Goal: Information Seeking & Learning: Check status

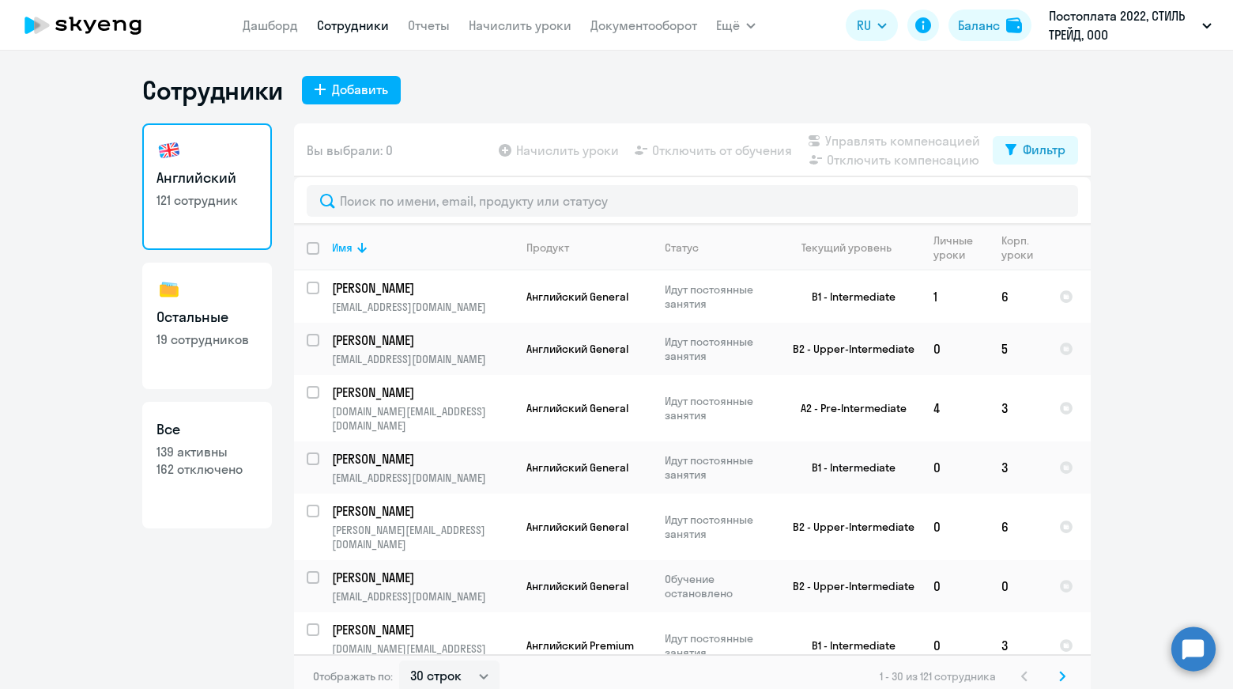
select select "30"
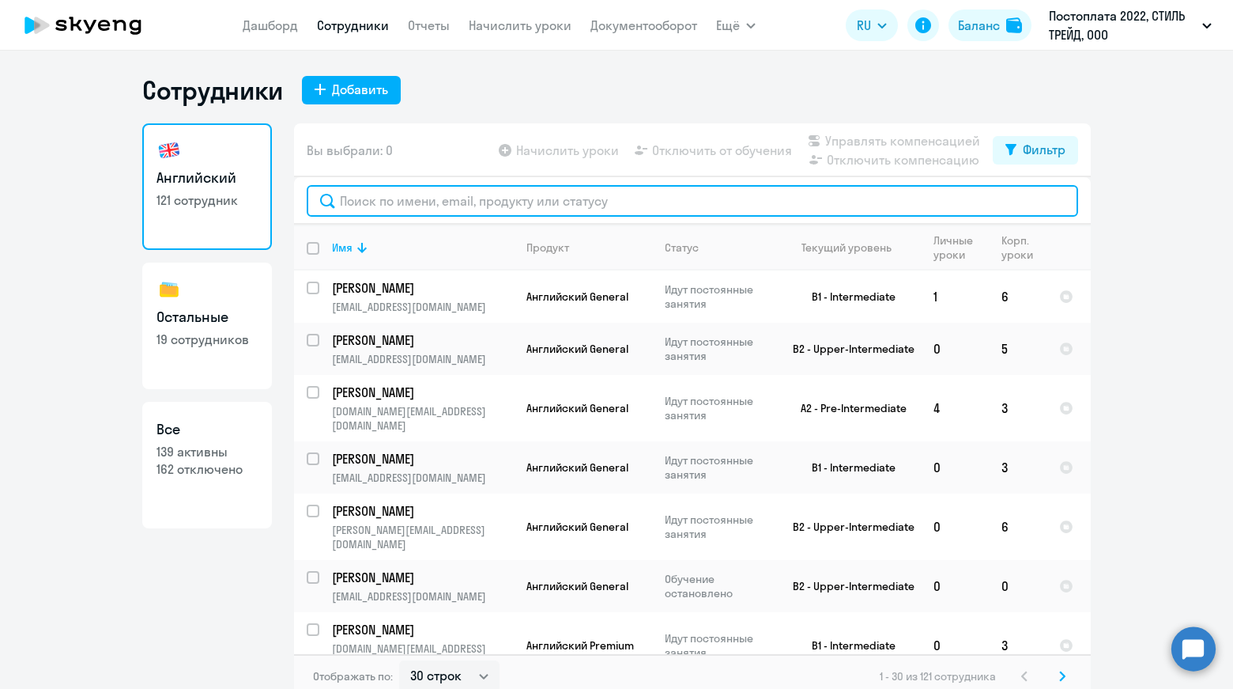
click at [530, 203] on input "text" at bounding box center [693, 201] width 772 height 32
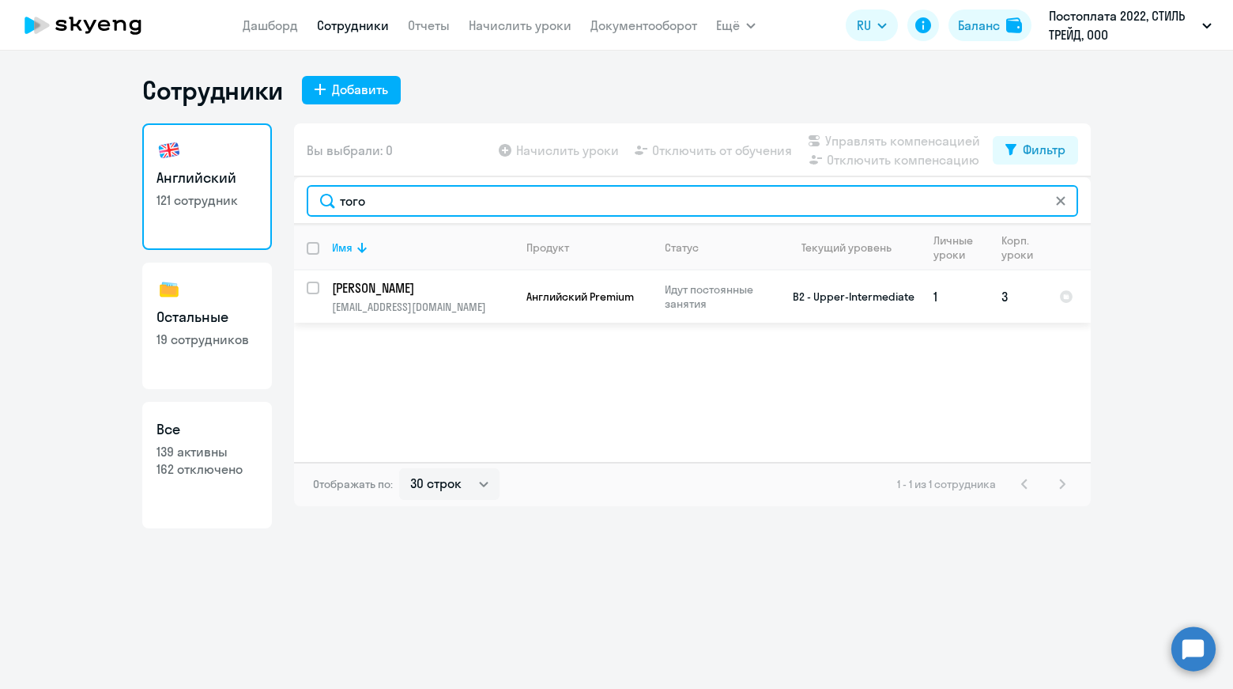
type input "того"
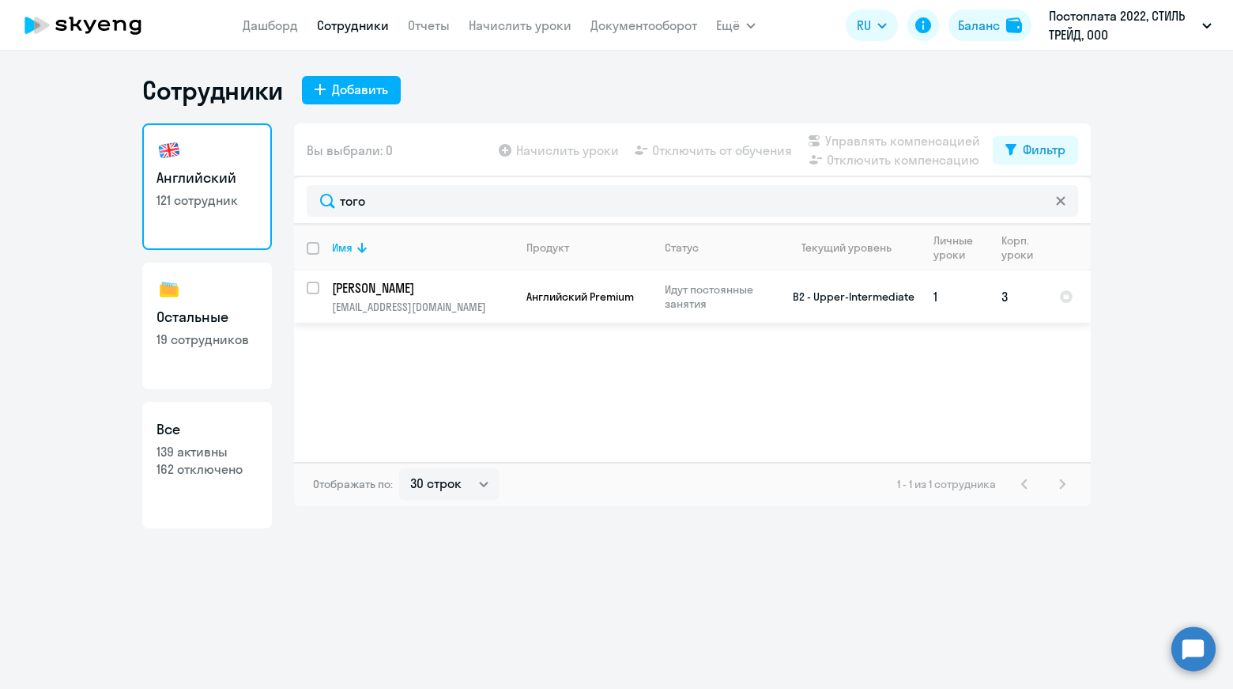
click at [449, 300] on p "[EMAIL_ADDRESS][DOMAIN_NAME]" at bounding box center [422, 307] width 181 height 14
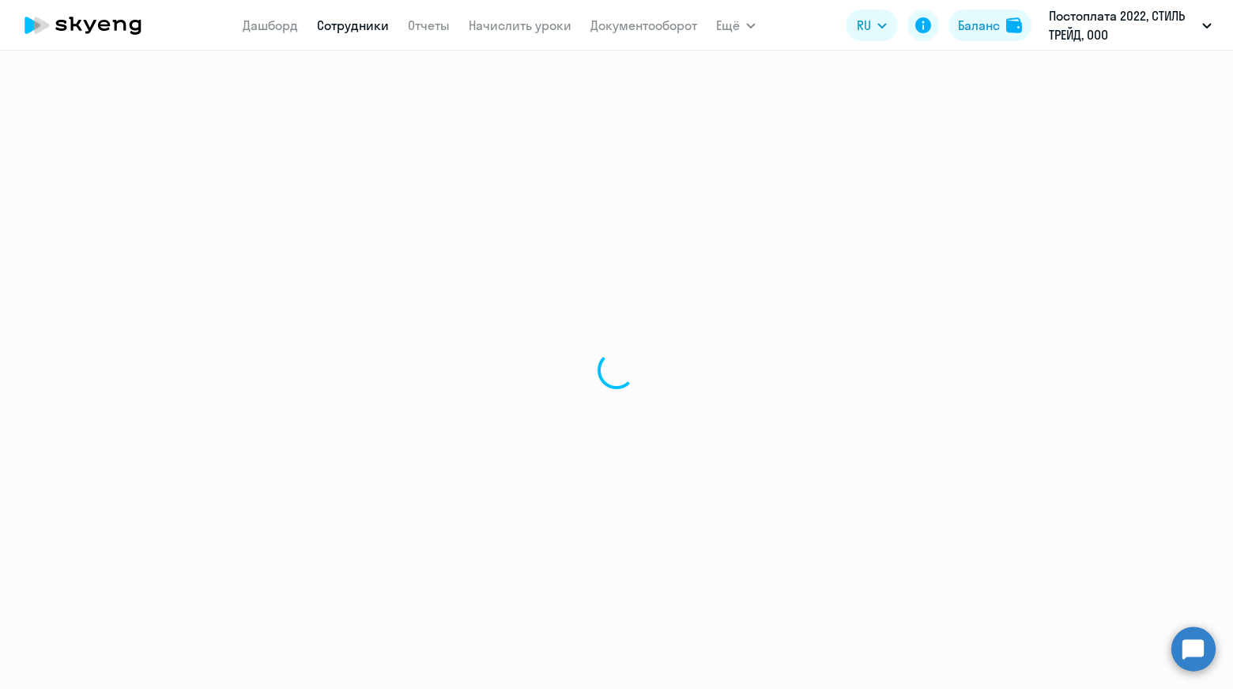
select select "english"
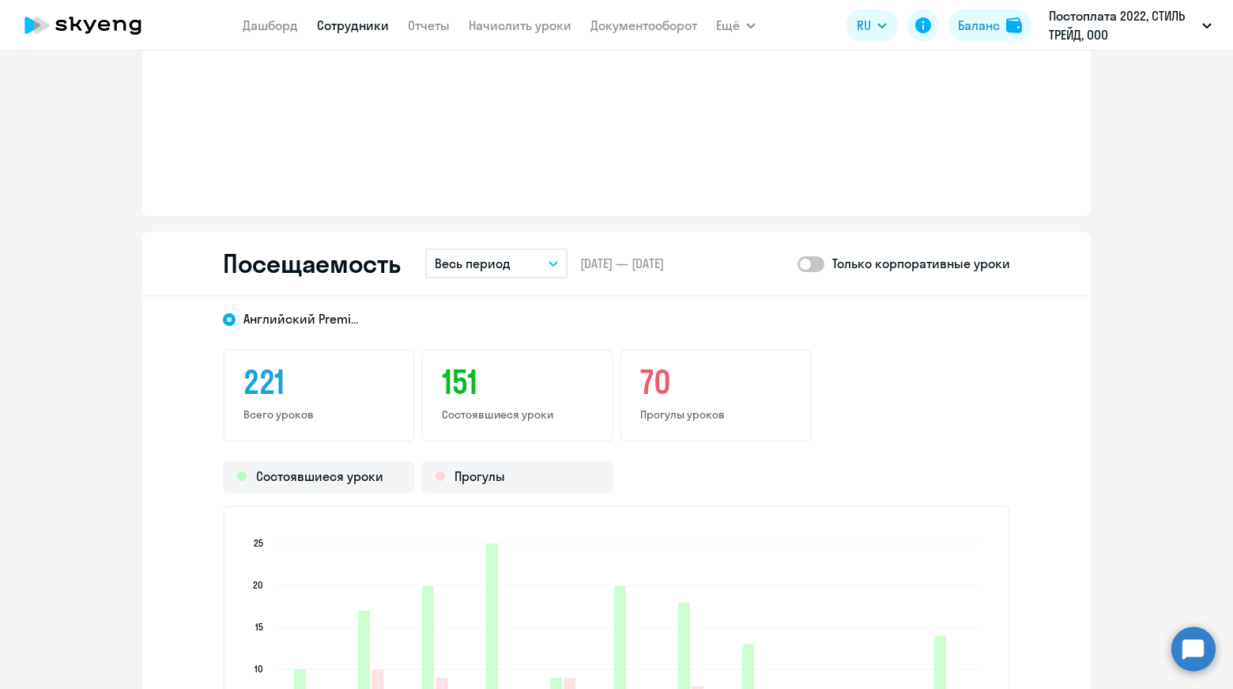
scroll to position [1865, 0]
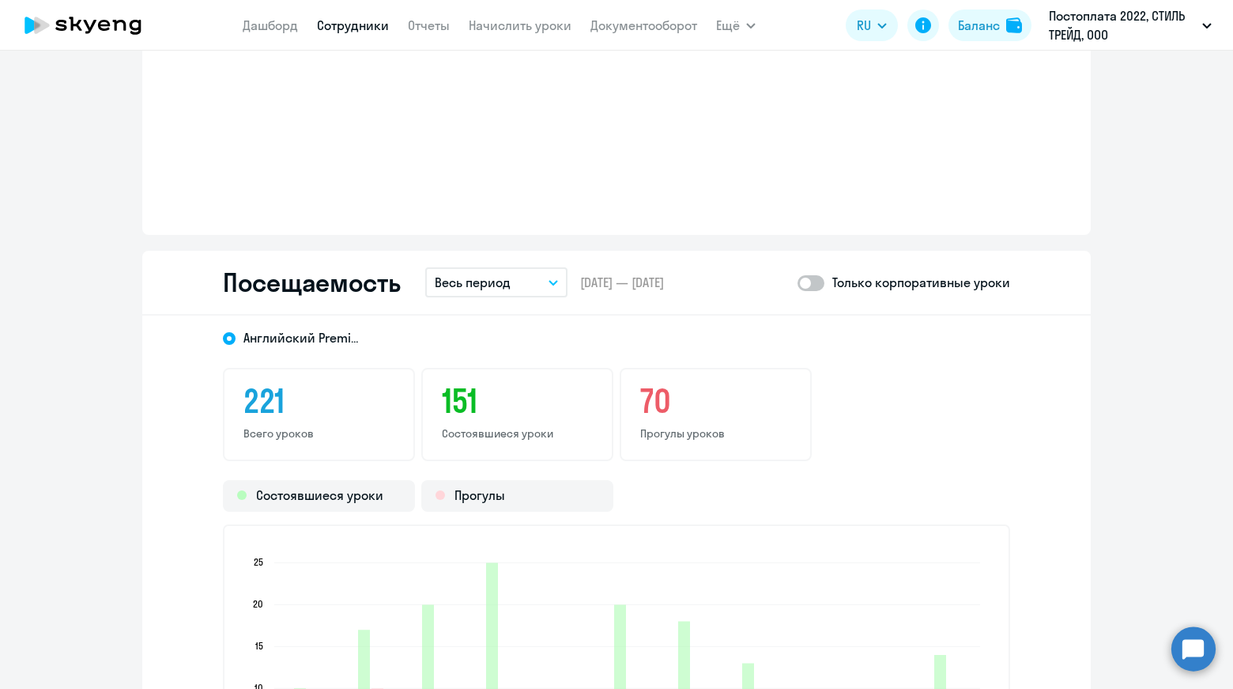
click at [556, 283] on button "Весь период" at bounding box center [496, 282] width 142 height 30
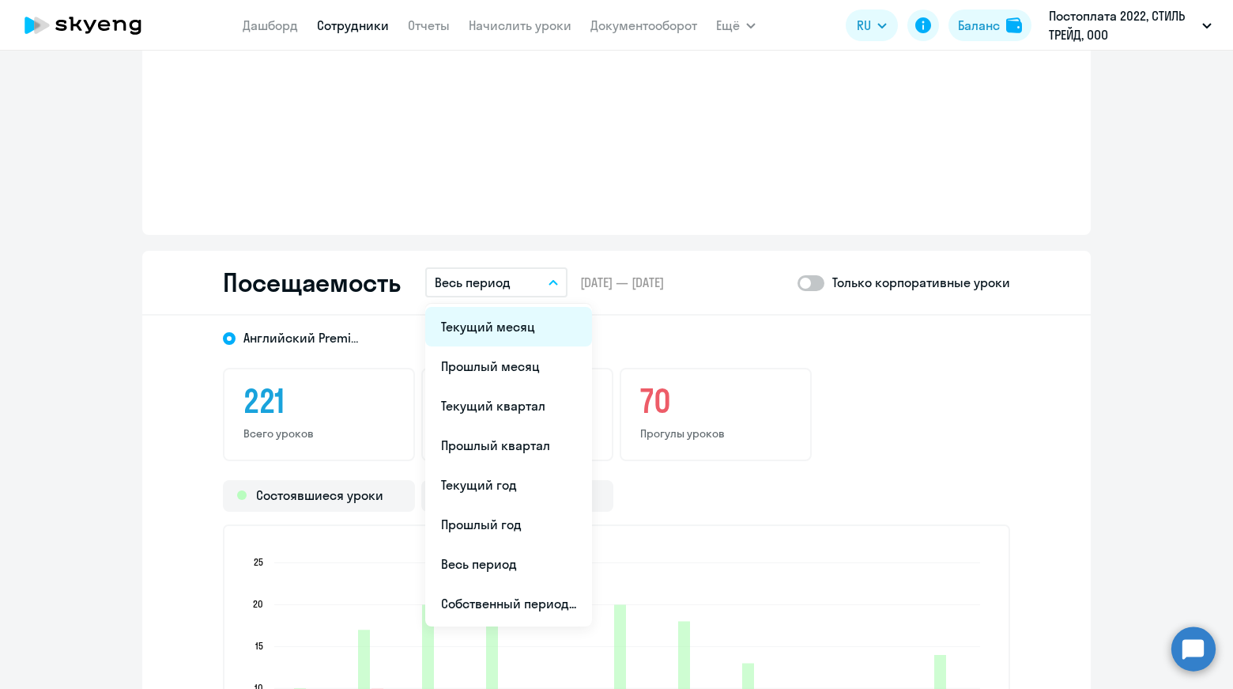
click at [519, 328] on li "Текущий месяц" at bounding box center [508, 327] width 167 height 40
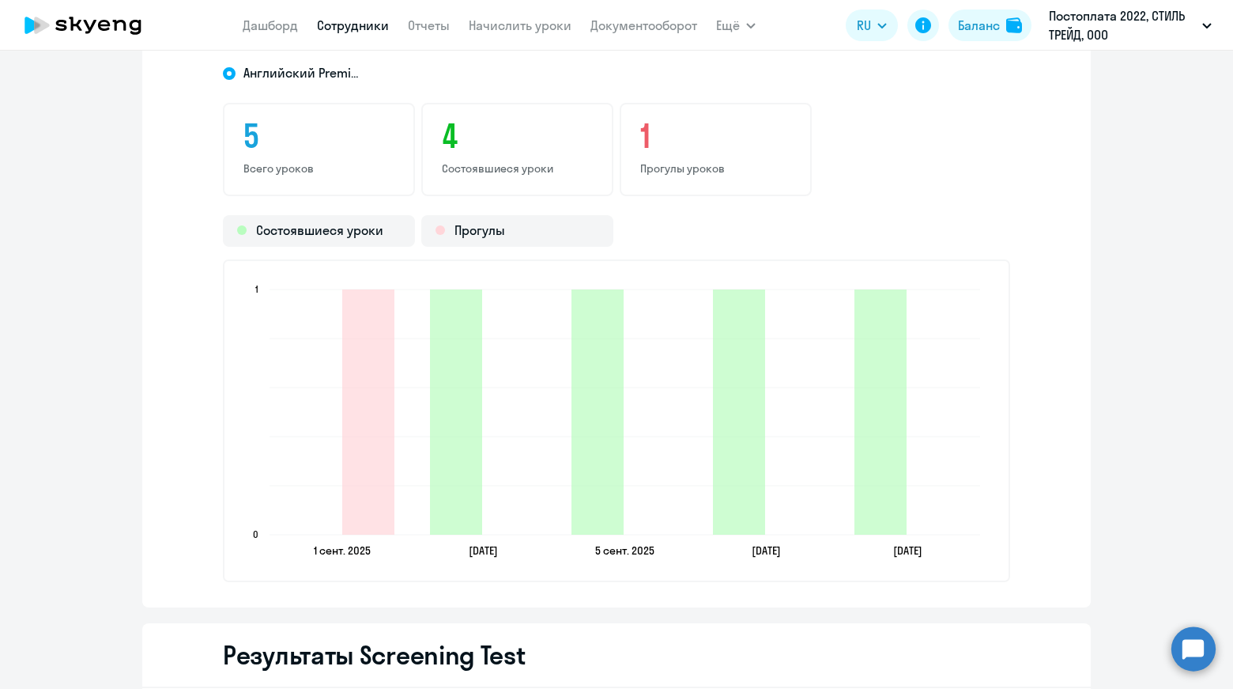
scroll to position [2181, 0]
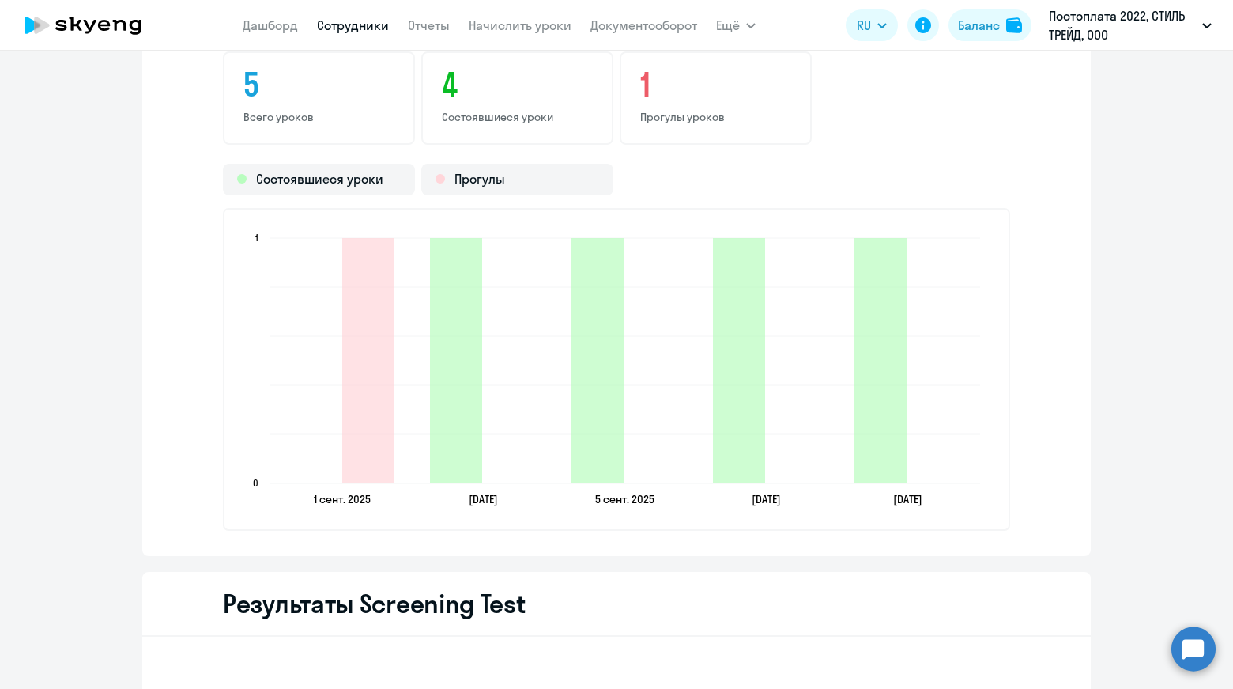
drag, startPoint x: 869, startPoint y: 573, endPoint x: 848, endPoint y: 599, distance: 33.7
click at [869, 573] on div "Результаты Screening Test" at bounding box center [616, 604] width 949 height 65
